Goal: Information Seeking & Learning: Learn about a topic

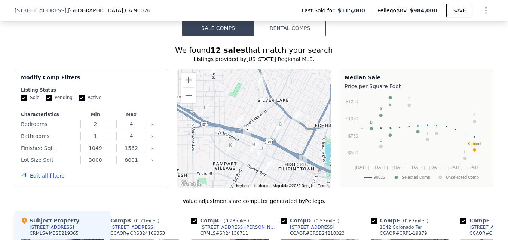
scroll to position [594, 0]
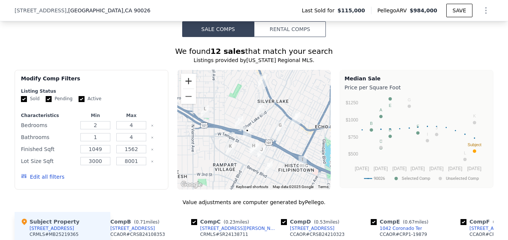
click at [190, 87] on button "Zoom in" at bounding box center [188, 81] width 15 height 15
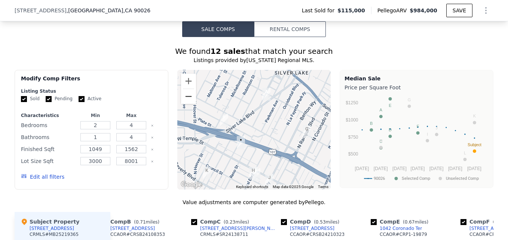
click at [182, 104] on button "Zoom out" at bounding box center [188, 96] width 15 height 15
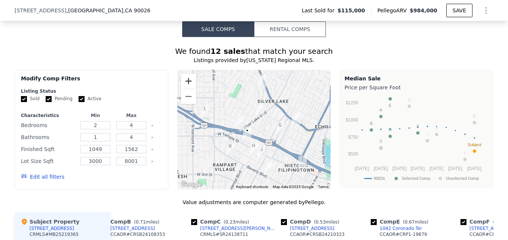
click at [185, 82] on button "Zoom in" at bounding box center [188, 81] width 15 height 15
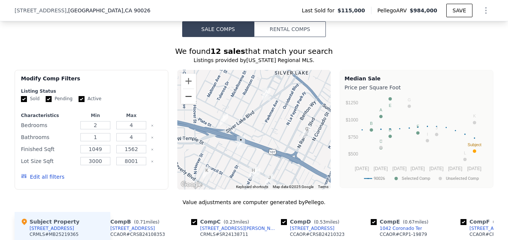
click at [184, 104] on button "Zoom out" at bounding box center [188, 96] width 15 height 15
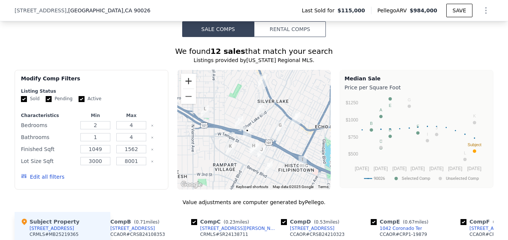
click at [182, 84] on button "Zoom in" at bounding box center [188, 81] width 15 height 15
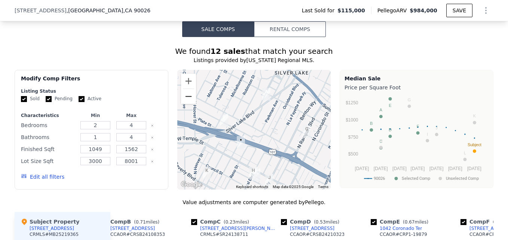
click at [185, 100] on button "Zoom out" at bounding box center [188, 96] width 15 height 15
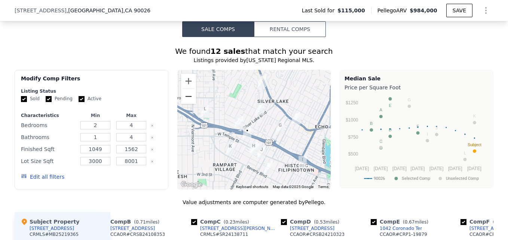
click at [185, 100] on button "Zoom out" at bounding box center [188, 96] width 15 height 15
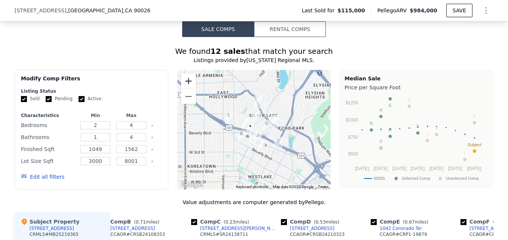
click at [188, 88] on button "Zoom in" at bounding box center [188, 81] width 15 height 15
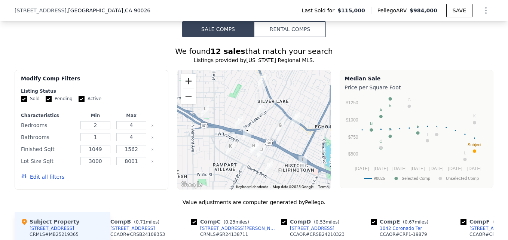
click at [188, 88] on button "Zoom in" at bounding box center [188, 81] width 15 height 15
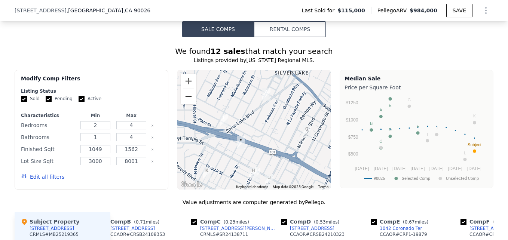
click at [185, 102] on button "Zoom out" at bounding box center [188, 96] width 15 height 15
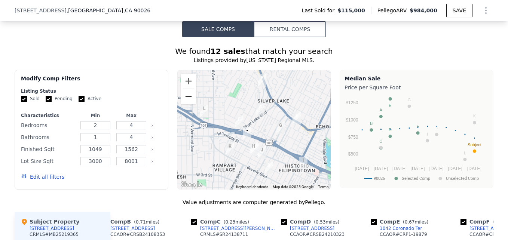
click at [186, 104] on button "Zoom out" at bounding box center [188, 96] width 15 height 15
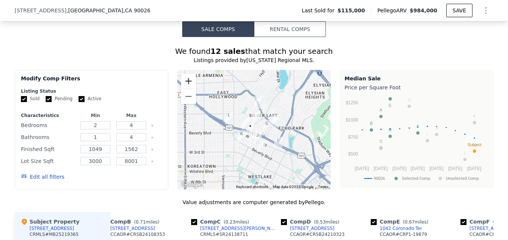
click at [185, 86] on button "Zoom in" at bounding box center [188, 81] width 15 height 15
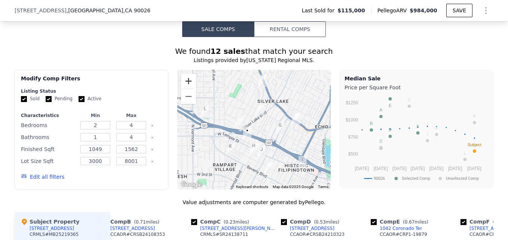
click at [185, 86] on button "Zoom in" at bounding box center [188, 81] width 15 height 15
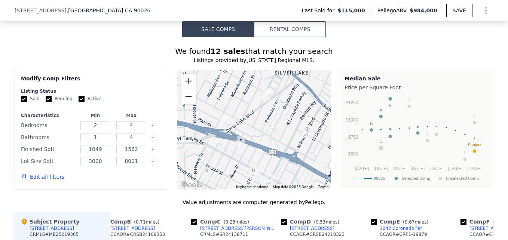
click at [187, 102] on button "Zoom out" at bounding box center [188, 96] width 15 height 15
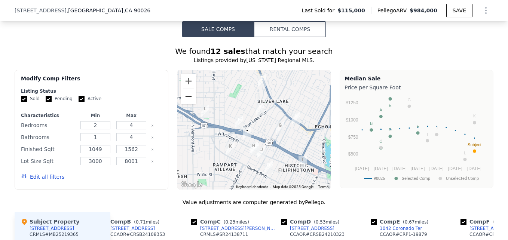
click at [188, 104] on button "Zoom out" at bounding box center [188, 96] width 15 height 15
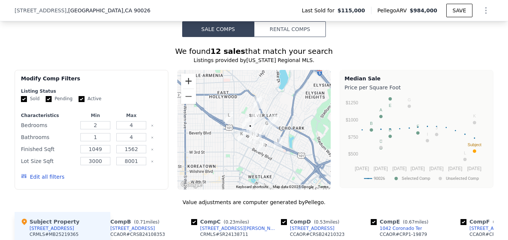
click at [186, 87] on button "Zoom in" at bounding box center [188, 81] width 15 height 15
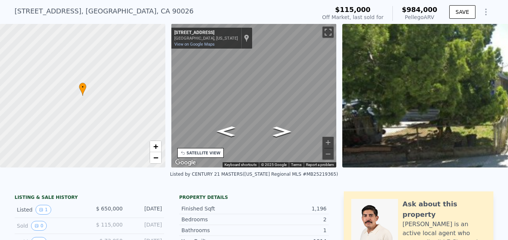
scroll to position [0, 0]
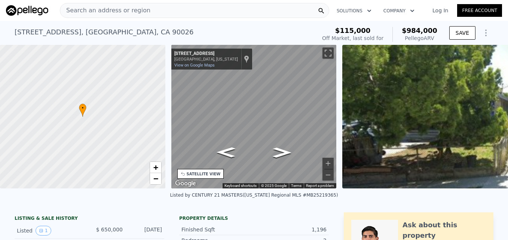
click at [128, 11] on span "Search an address or region" at bounding box center [105, 10] width 90 height 9
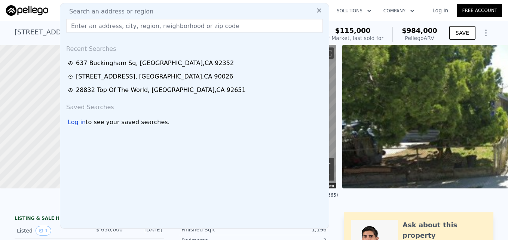
click at [43, 9] on img at bounding box center [27, 10] width 42 height 10
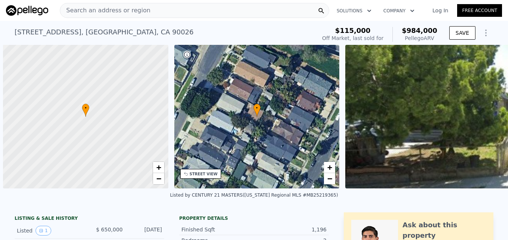
scroll to position [0, 3]
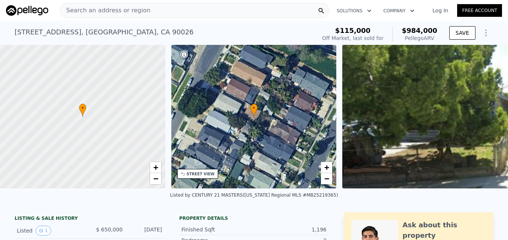
click at [84, 9] on span "Search an address or region" at bounding box center [105, 10] width 90 height 9
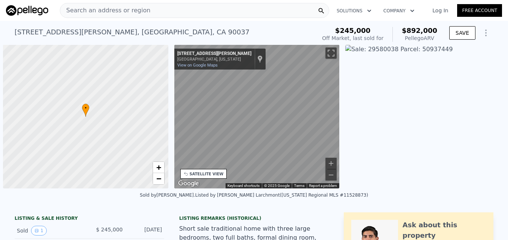
click at [83, 7] on span "Search an address or region" at bounding box center [105, 10] width 90 height 9
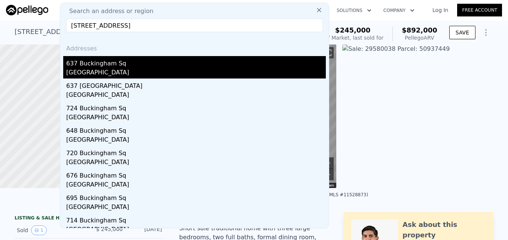
type input "[STREET_ADDRESS]"
click at [151, 67] on div "637 Buckingham Sq" at bounding box center [195, 62] width 259 height 12
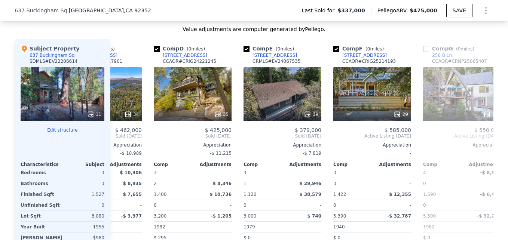
scroll to position [803, 0]
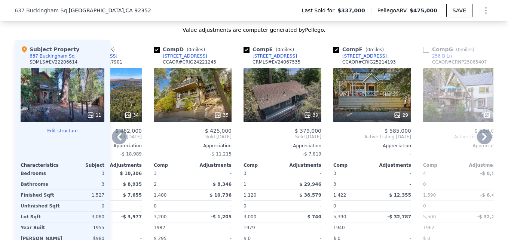
click at [201, 104] on div "35" at bounding box center [193, 95] width 78 height 54
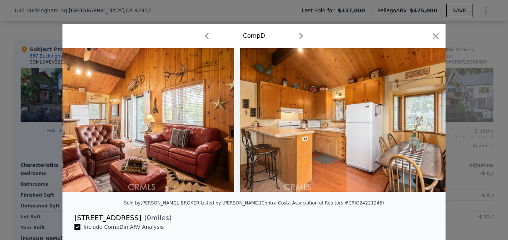
scroll to position [0, 1580]
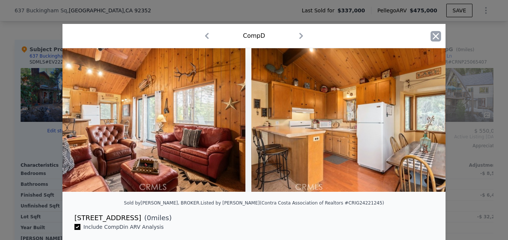
click at [432, 39] on icon "button" at bounding box center [435, 36] width 10 height 10
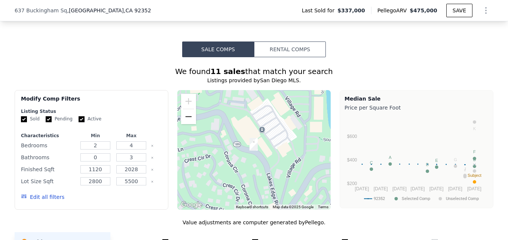
scroll to position [610, 0]
click at [185, 121] on button "Zoom out" at bounding box center [188, 117] width 15 height 15
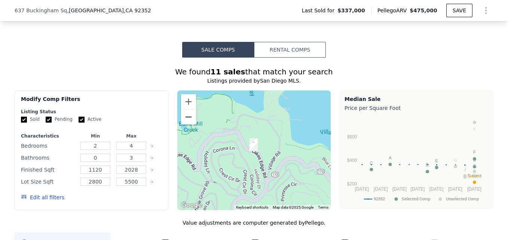
click at [185, 121] on button "Zoom out" at bounding box center [188, 117] width 15 height 15
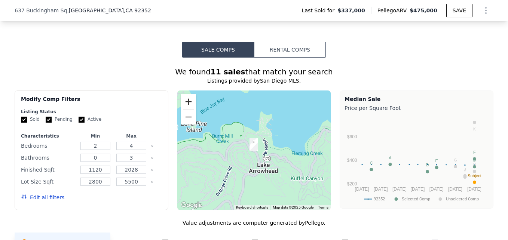
click at [187, 101] on button "Zoom in" at bounding box center [188, 101] width 15 height 15
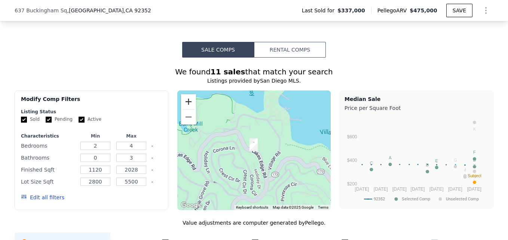
click at [187, 101] on button "Zoom in" at bounding box center [188, 101] width 15 height 15
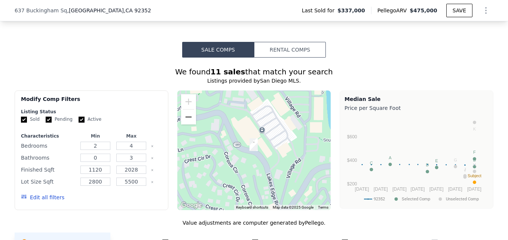
click at [189, 124] on button "Zoom out" at bounding box center [188, 117] width 15 height 15
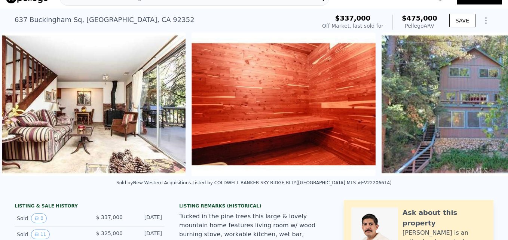
scroll to position [0, 911]
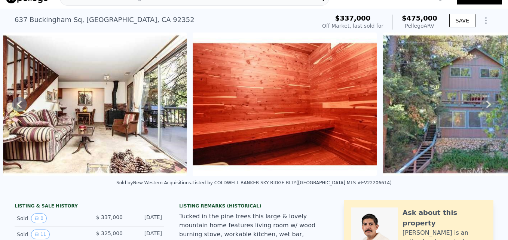
click at [293, 101] on img at bounding box center [284, 105] width 184 height 144
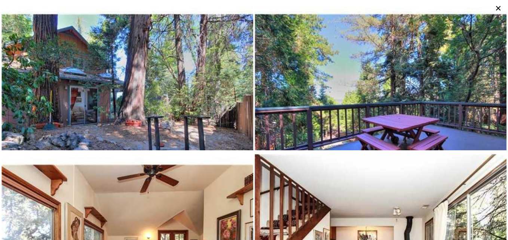
scroll to position [0, 0]
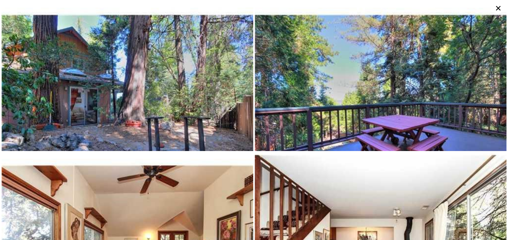
click at [498, 10] on icon at bounding box center [498, 8] width 10 height 10
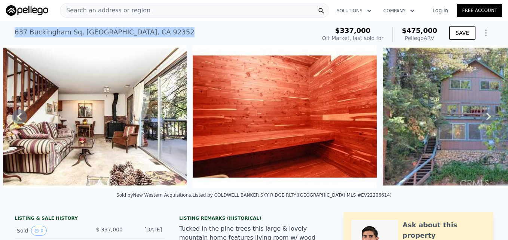
drag, startPoint x: 12, startPoint y: 32, endPoint x: 172, endPoint y: 29, distance: 160.4
click at [172, 29] on div "637 Buckingham Sq , Lake Arrowhead , CA 92352 Sold Feb 2023 for $337k (~ARV $47…" at bounding box center [164, 34] width 298 height 21
drag, startPoint x: 172, startPoint y: 29, endPoint x: 152, endPoint y: 34, distance: 20.5
copy div "637 Buckingham Sq , Lake Arrowhead , CA 92352"
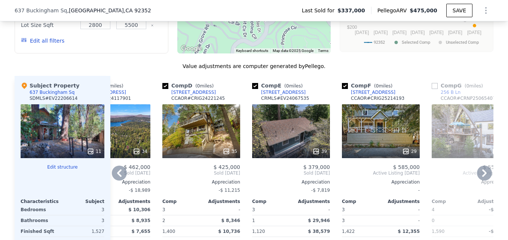
scroll to position [766, 0]
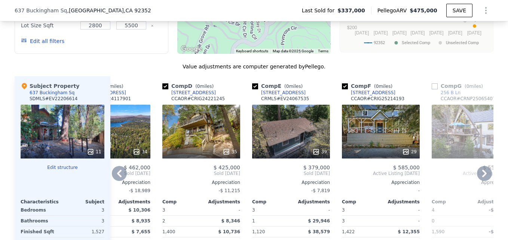
click at [209, 126] on div "35" at bounding box center [201, 132] width 78 height 54
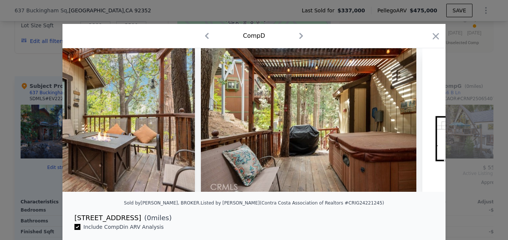
scroll to position [0, 7209]
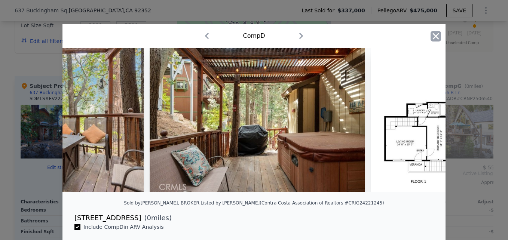
click at [434, 34] on icon "button" at bounding box center [435, 36] width 10 height 10
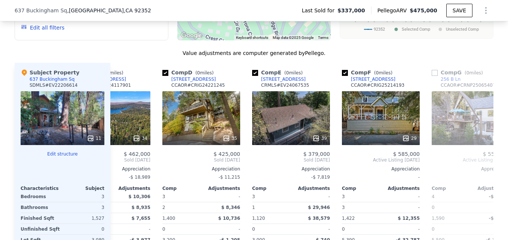
scroll to position [675, 0]
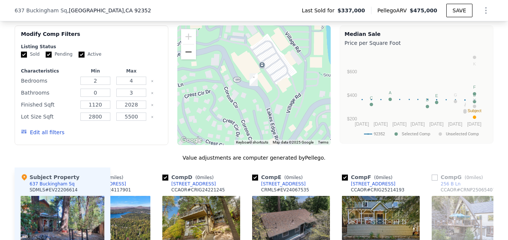
click at [185, 59] on button "Zoom out" at bounding box center [188, 51] width 15 height 15
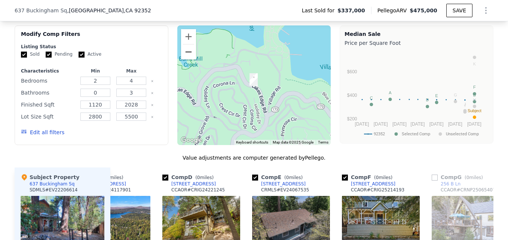
click at [185, 59] on button "Zoom out" at bounding box center [188, 51] width 15 height 15
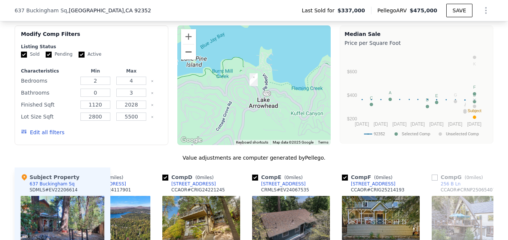
click at [185, 59] on button "Zoom out" at bounding box center [188, 51] width 15 height 15
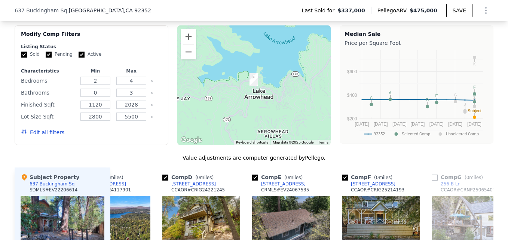
click at [185, 59] on button "Zoom out" at bounding box center [188, 51] width 15 height 15
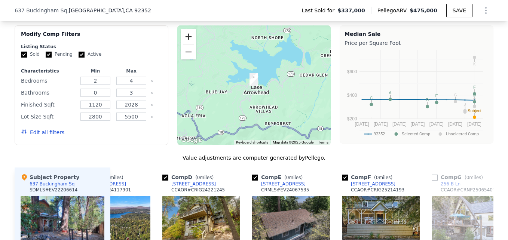
click at [185, 43] on button "Zoom in" at bounding box center [188, 36] width 15 height 15
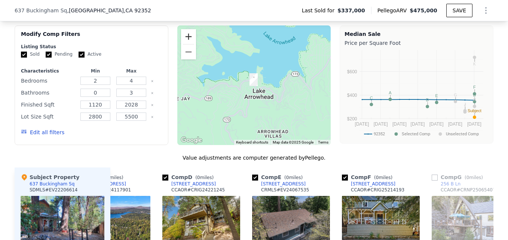
click at [185, 43] on button "Zoom in" at bounding box center [188, 36] width 15 height 15
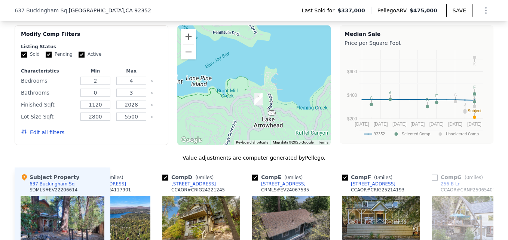
drag, startPoint x: 283, startPoint y: 83, endPoint x: 288, endPoint y: 103, distance: 20.9
click at [288, 103] on div at bounding box center [254, 85] width 154 height 120
click at [191, 43] on button "Zoom in" at bounding box center [188, 36] width 15 height 15
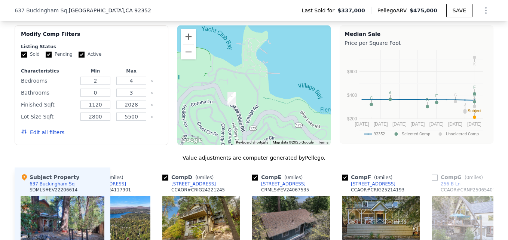
drag, startPoint x: 299, startPoint y: 108, endPoint x: 265, endPoint y: 86, distance: 40.2
click at [265, 86] on div at bounding box center [254, 85] width 154 height 120
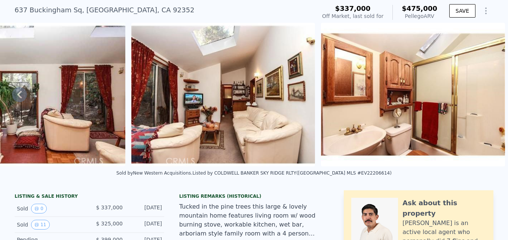
scroll to position [0, 0]
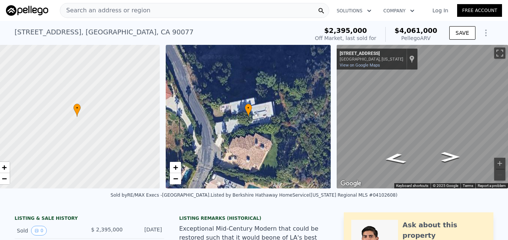
scroll to position [0, 3]
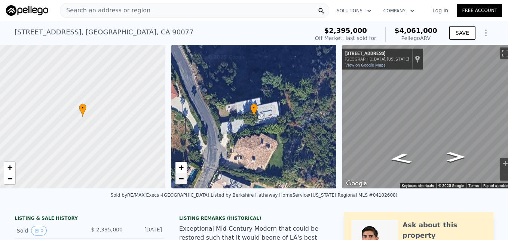
click at [178, 182] on link "−" at bounding box center [180, 178] width 11 height 11
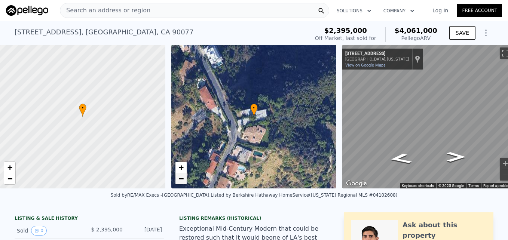
click at [178, 182] on link "−" at bounding box center [180, 178] width 11 height 11
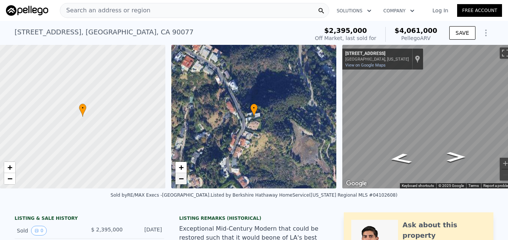
click at [178, 182] on link "−" at bounding box center [180, 178] width 11 height 11
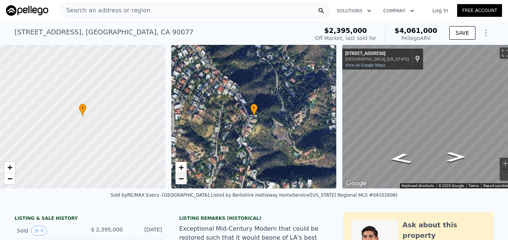
click at [178, 182] on link "−" at bounding box center [180, 178] width 11 height 11
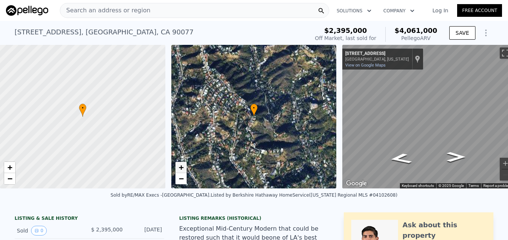
click at [182, 164] on span "+" at bounding box center [180, 167] width 5 height 9
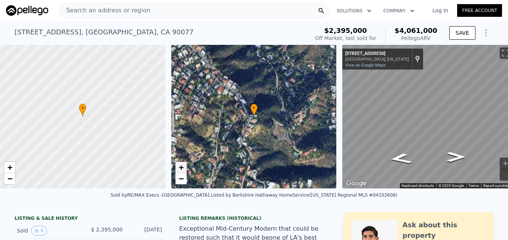
click at [182, 164] on span "+" at bounding box center [180, 167] width 5 height 9
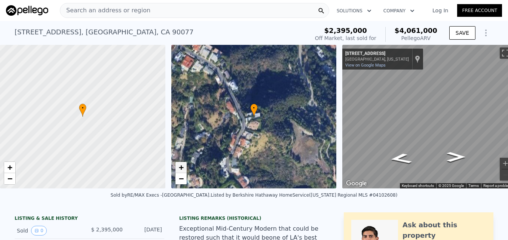
click at [182, 164] on span "+" at bounding box center [180, 167] width 5 height 9
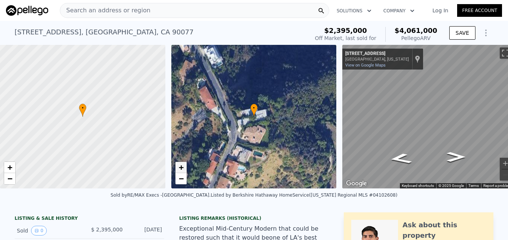
click at [182, 164] on span "+" at bounding box center [180, 167] width 5 height 9
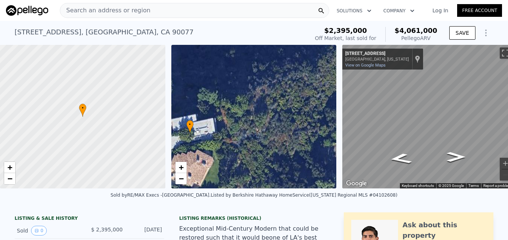
drag, startPoint x: 282, startPoint y: 110, endPoint x: 218, endPoint y: 126, distance: 65.9
click at [218, 126] on div "• + −" at bounding box center [253, 117] width 165 height 144
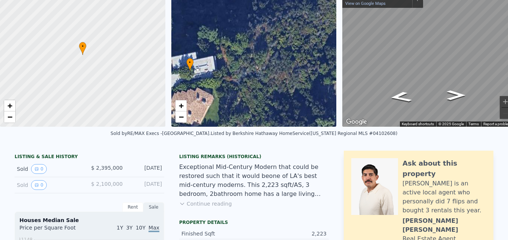
scroll to position [0, 0]
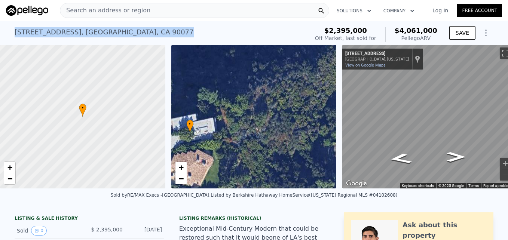
drag, startPoint x: 4, startPoint y: 36, endPoint x: 139, endPoint y: 34, distance: 134.6
click at [139, 34] on div "[STREET_ADDRESS] Sold [DATE] for $2.395m (~ARV $4.061m ) $2,395,000 Off Market,…" at bounding box center [254, 33] width 508 height 24
copy div "[STREET_ADDRESS]"
click at [181, 180] on span "−" at bounding box center [180, 178] width 5 height 9
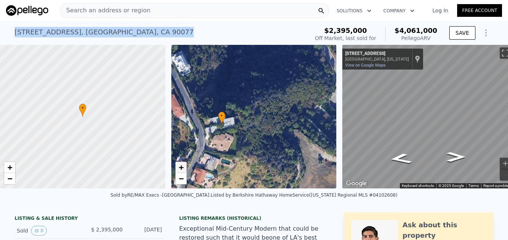
click at [182, 167] on span "+" at bounding box center [180, 167] width 5 height 9
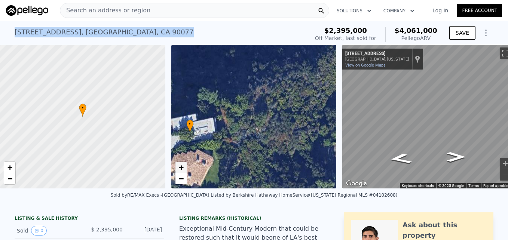
click at [181, 167] on span "+" at bounding box center [180, 167] width 5 height 9
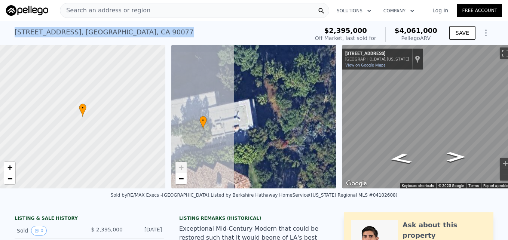
drag, startPoint x: 221, startPoint y: 108, endPoint x: 299, endPoint y: 89, distance: 79.6
click at [299, 89] on div "• + −" at bounding box center [253, 117] width 165 height 144
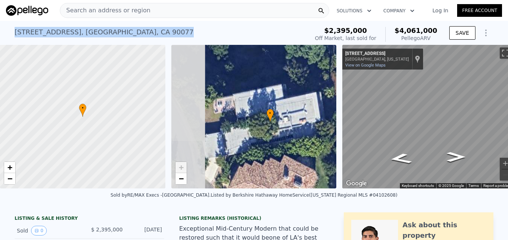
drag, startPoint x: 260, startPoint y: 98, endPoint x: 319, endPoint y: 93, distance: 59.0
click at [319, 93] on div "• + −" at bounding box center [253, 117] width 165 height 144
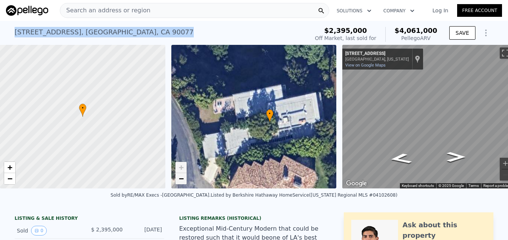
click at [183, 178] on span "−" at bounding box center [180, 178] width 5 height 9
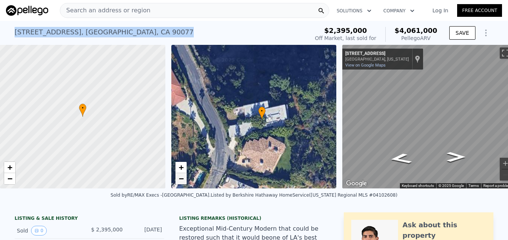
click at [178, 179] on link "−" at bounding box center [180, 178] width 11 height 11
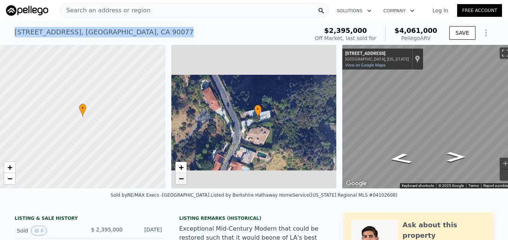
click at [178, 179] on link "−" at bounding box center [180, 178] width 11 height 11
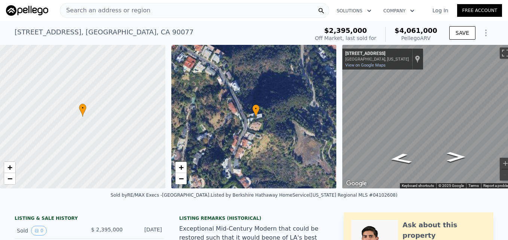
drag, startPoint x: 178, startPoint y: 179, endPoint x: 173, endPoint y: 205, distance: 25.9
click at [173, 205] on div "Sold by RE/MAX Execs -[GEOGRAPHIC_DATA] . Listed by Berkshire Hathaway HomeServ…" at bounding box center [254, 197] width 508 height 18
click at [178, 178] on span "−" at bounding box center [180, 178] width 5 height 9
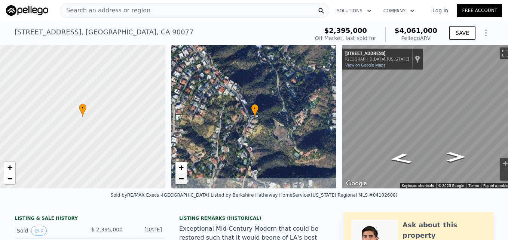
click at [178, 178] on span "−" at bounding box center [180, 178] width 5 height 9
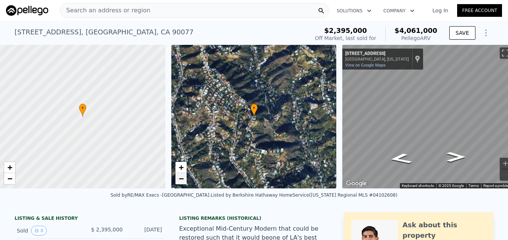
click at [178, 178] on span "−" at bounding box center [180, 178] width 5 height 9
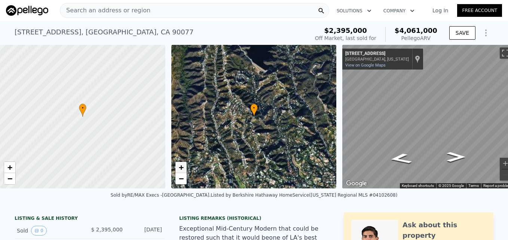
click at [179, 170] on span "+" at bounding box center [180, 167] width 5 height 9
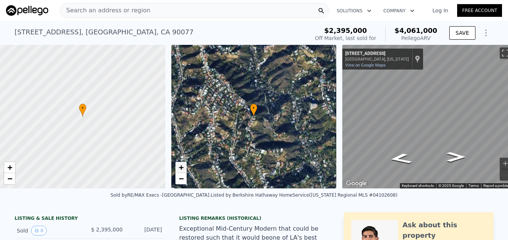
click at [179, 170] on span "+" at bounding box center [180, 167] width 5 height 9
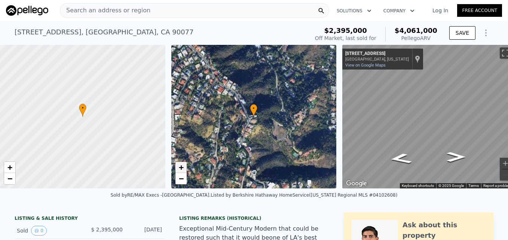
click at [179, 170] on span "+" at bounding box center [180, 167] width 5 height 9
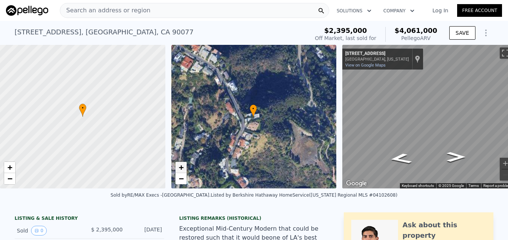
click at [179, 170] on span "+" at bounding box center [180, 167] width 5 height 9
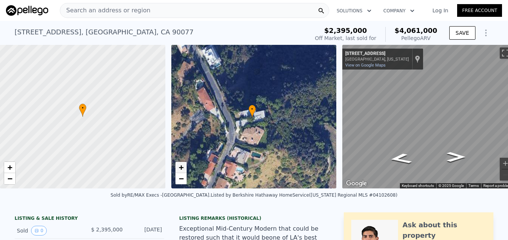
click at [179, 170] on span "+" at bounding box center [180, 167] width 5 height 9
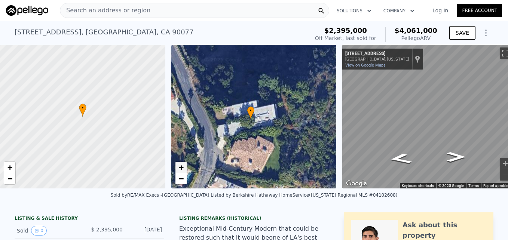
click at [179, 170] on span "+" at bounding box center [180, 167] width 5 height 9
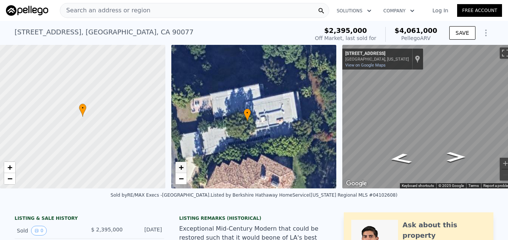
click at [179, 170] on span "+" at bounding box center [180, 167] width 5 height 9
click at [184, 177] on link "−" at bounding box center [180, 178] width 11 height 11
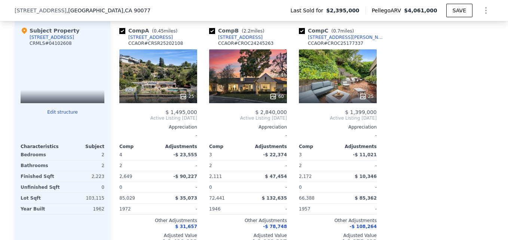
scroll to position [769, 0]
click at [157, 100] on div "25" at bounding box center [158, 95] width 71 height 7
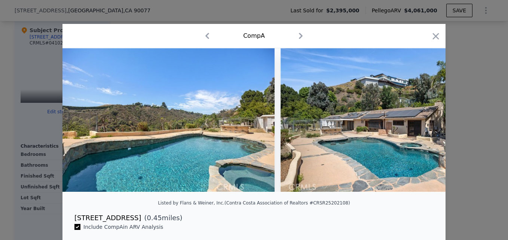
scroll to position [0, 4917]
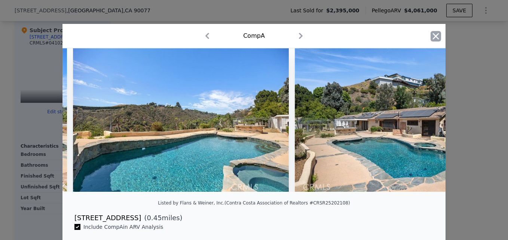
click at [430, 39] on icon "button" at bounding box center [435, 36] width 10 height 10
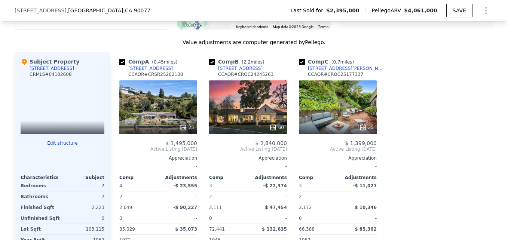
scroll to position [744, 0]
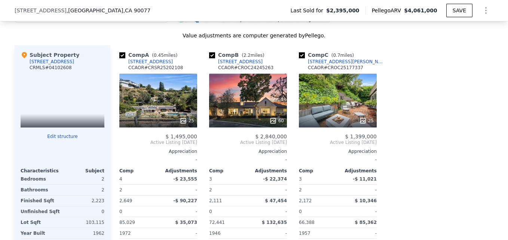
click at [177, 99] on div "25" at bounding box center [158, 101] width 78 height 54
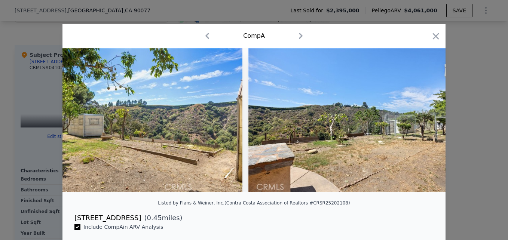
scroll to position [0, 4287]
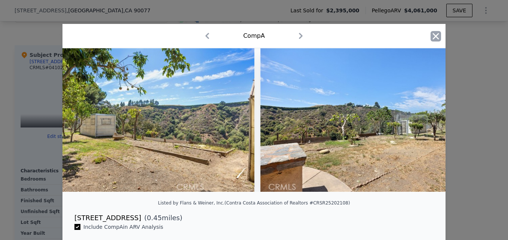
click at [436, 33] on icon "button" at bounding box center [435, 36] width 10 height 10
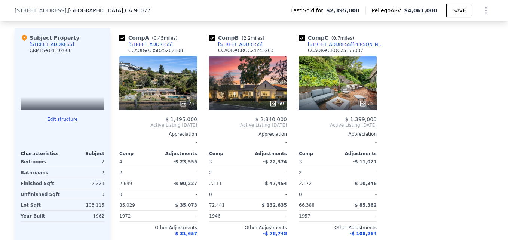
scroll to position [762, 0]
click at [131, 47] on div "[STREET_ADDRESS]" at bounding box center [150, 44] width 44 height 6
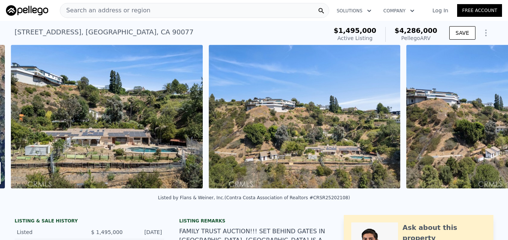
scroll to position [0, 342]
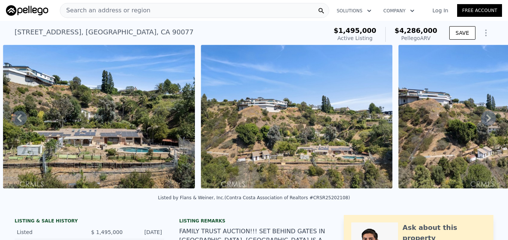
click at [226, 135] on img at bounding box center [296, 117] width 191 height 144
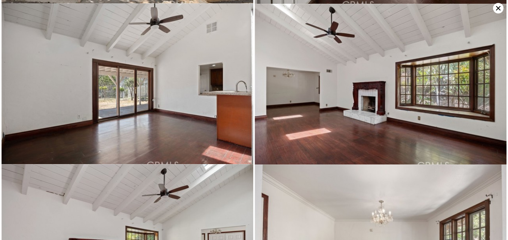
scroll to position [864, 0]
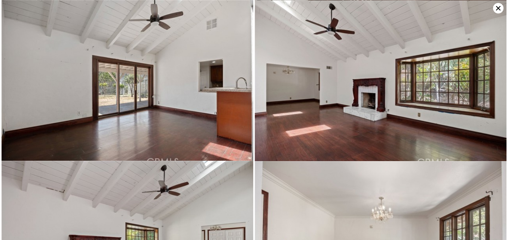
click at [491, 9] on img at bounding box center [381, 83] width 252 height 167
click at [497, 11] on icon at bounding box center [498, 8] width 10 height 10
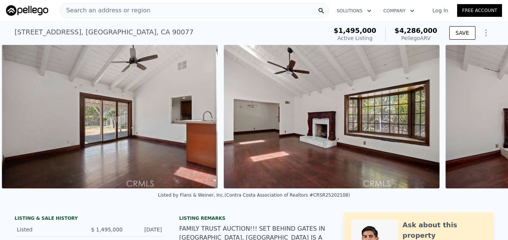
scroll to position [0, 2413]
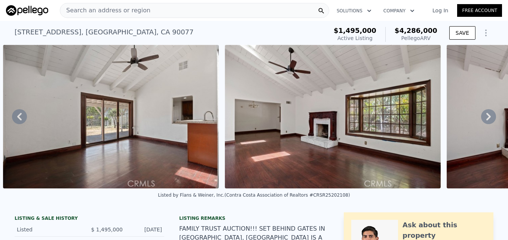
click at [234, 161] on img at bounding box center [333, 117] width 216 height 144
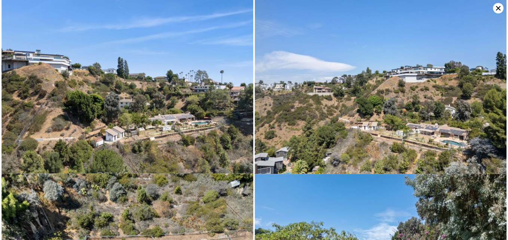
scroll to position [0, 0]
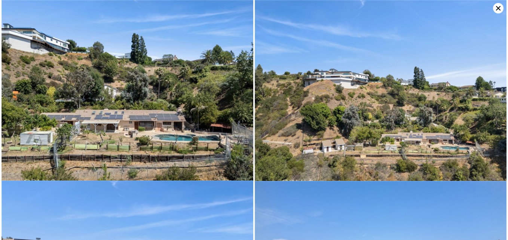
click at [497, 7] on icon at bounding box center [498, 8] width 4 height 4
